Goal: Check status: Check status

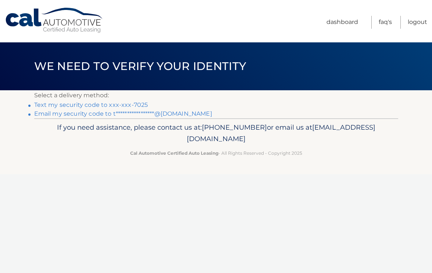
click at [134, 106] on link "Text my security code to xxx-xxx-7025" at bounding box center [91, 104] width 114 height 7
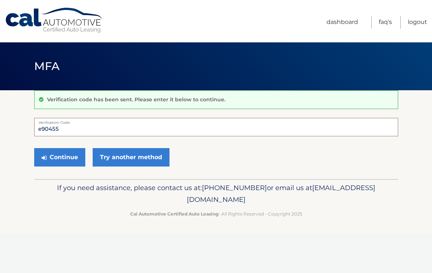
click at [42, 128] on input "e90455" at bounding box center [216, 127] width 364 height 18
type input "490455"
click at [57, 155] on button "Continue" at bounding box center [59, 157] width 51 height 18
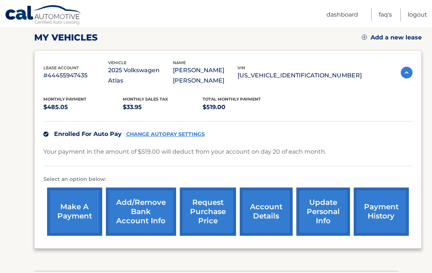
scroll to position [104, 0]
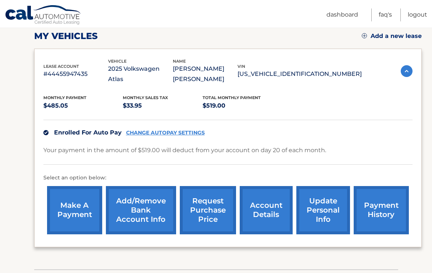
click at [392, 212] on link "payment history" at bounding box center [381, 210] width 55 height 48
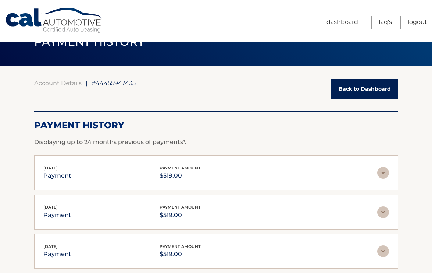
scroll to position [25, 0]
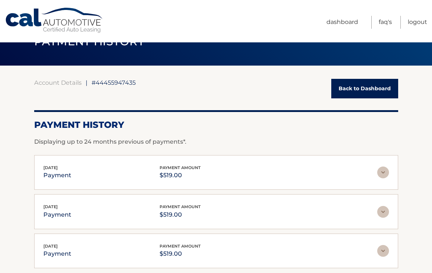
click at [356, 91] on link "Back to Dashboard" at bounding box center [364, 88] width 67 height 19
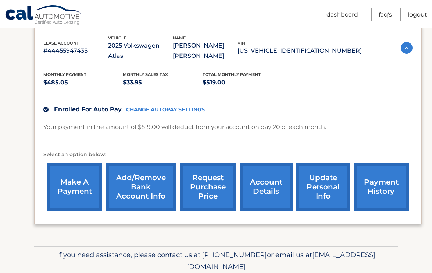
scroll to position [131, 0]
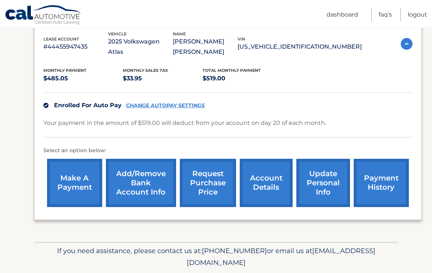
click at [258, 176] on link "account details" at bounding box center [266, 183] width 53 height 48
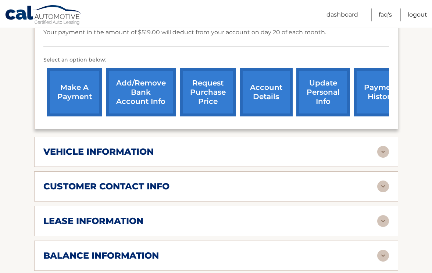
scroll to position [233, 0]
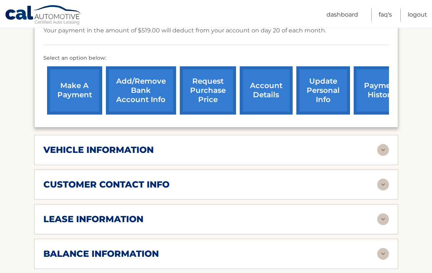
click at [247, 149] on div "vehicle information" at bounding box center [210, 149] width 334 height 11
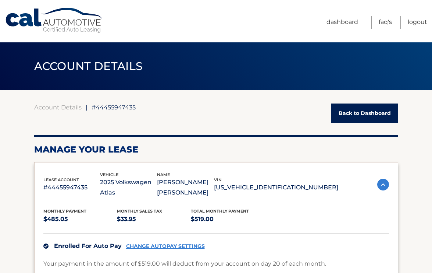
scroll to position [0, 0]
